Goal: Task Accomplishment & Management: Manage account settings

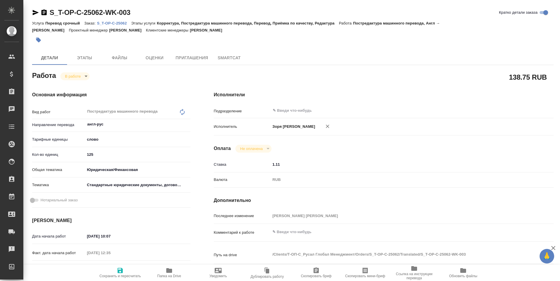
type textarea "x"
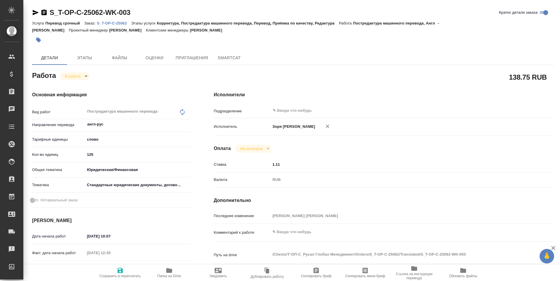
type textarea "x"
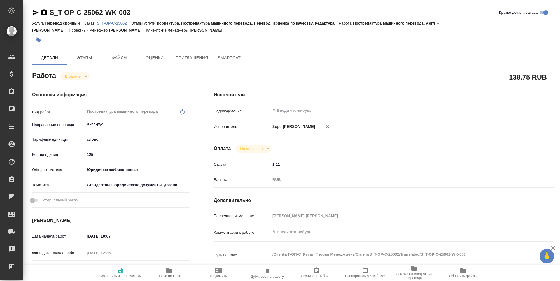
click at [172, 276] on span "Папка на Drive" at bounding box center [169, 276] width 24 height 4
type textarea "x"
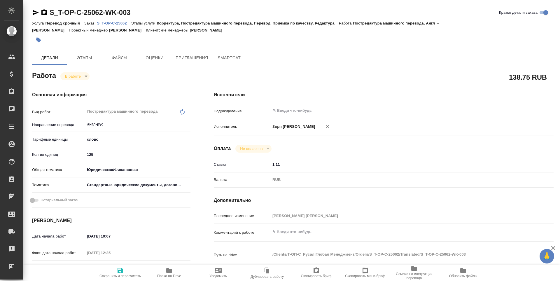
type textarea "x"
click at [36, 12] on icon "button" at bounding box center [36, 12] width 6 height 5
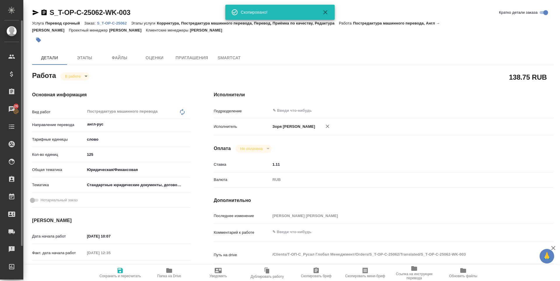
type textarea "x"
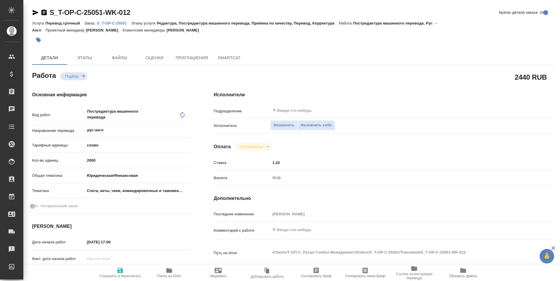
click at [169, 272] on icon "button" at bounding box center [169, 270] width 6 height 5
click at [314, 127] on span "Назначить себя" at bounding box center [316, 125] width 31 height 7
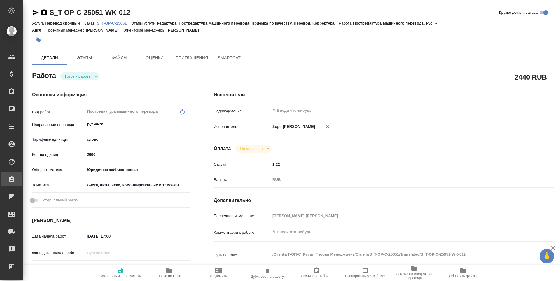
type textarea "x"
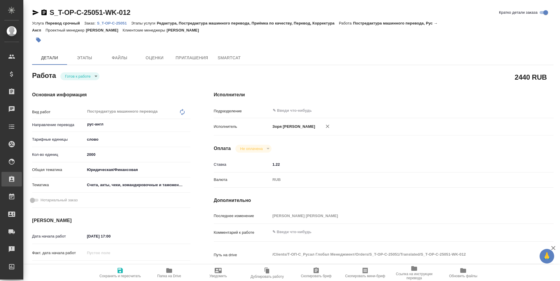
type textarea "x"
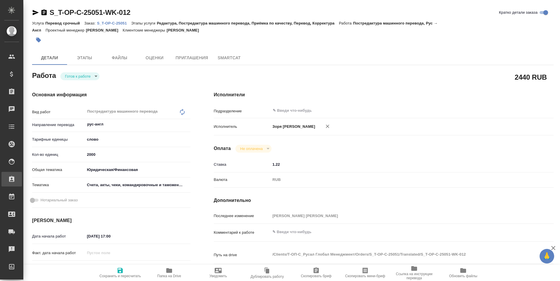
type textarea "x"
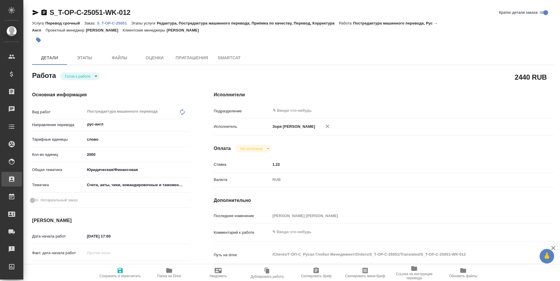
type textarea "x"
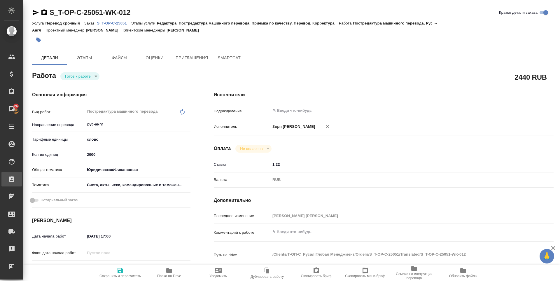
type textarea "x"
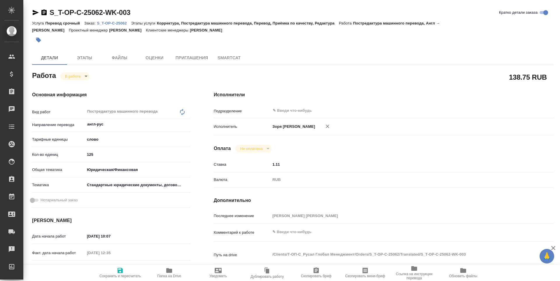
click at [169, 271] on icon "button" at bounding box center [169, 270] width 6 height 5
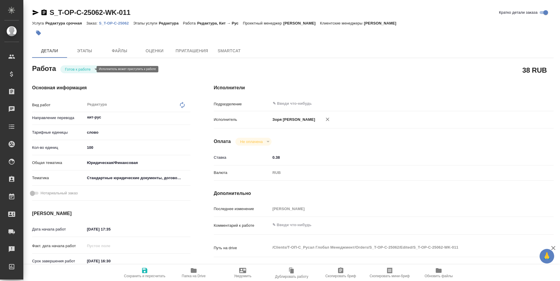
click at [80, 71] on body "🙏 .cls-1 fill:#fff; AWATERA Zoria Tatiana Клиенты Спецификации Заказы Чаты Todo…" at bounding box center [280, 140] width 560 height 281
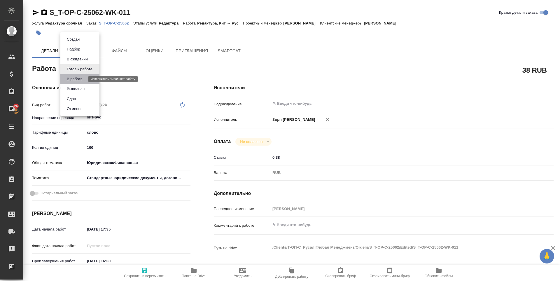
click at [77, 79] on button "В работе" at bounding box center [74, 79] width 19 height 6
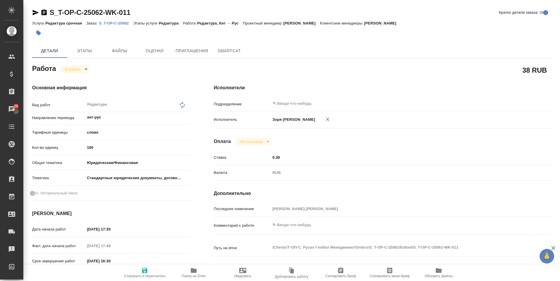
type textarea "x"
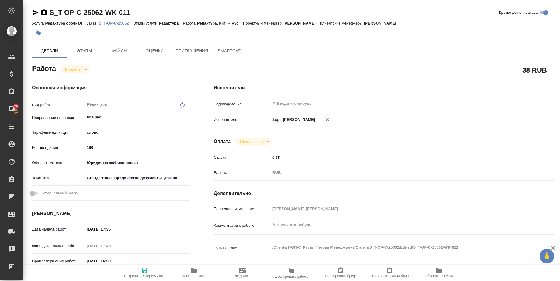
type textarea "x"
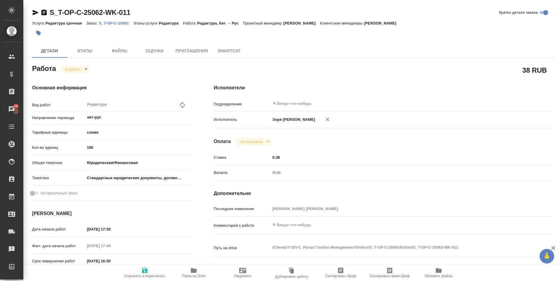
type textarea "x"
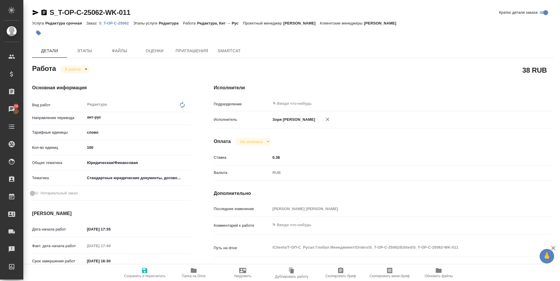
click at [70, 66] on body "🙏 .cls-1 fill:#fff; AWATERA Zoria Tatiana Клиенты Спецификации Заказы 26 Чаты T…" at bounding box center [280, 140] width 560 height 281
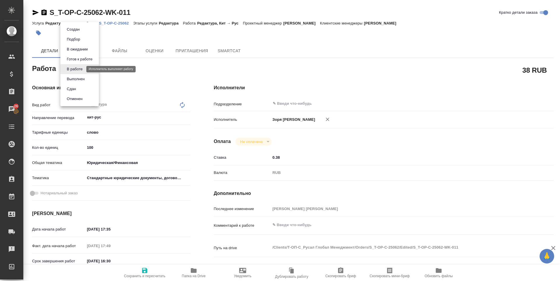
type textarea "x"
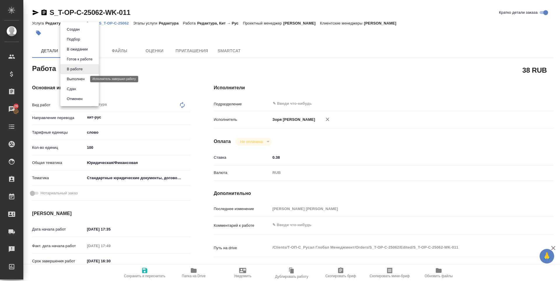
click at [73, 78] on button "Выполнен" at bounding box center [75, 79] width 21 height 6
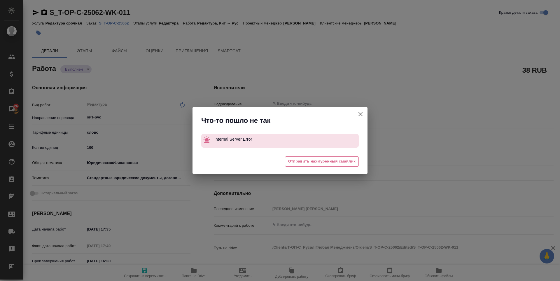
type textarea "x"
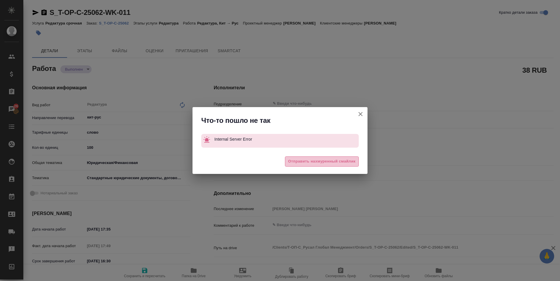
click at [301, 162] on span "Отправить нахмуренный смайлик" at bounding box center [321, 161] width 67 height 7
type textarea "x"
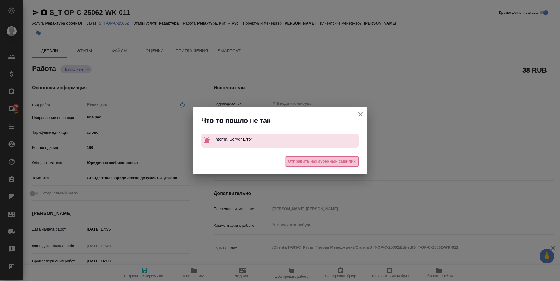
type textarea "x"
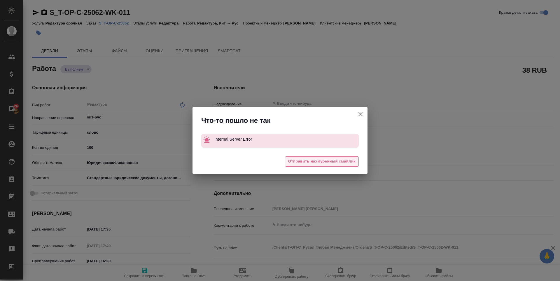
type textarea "x"
